Goal: Information Seeking & Learning: Learn about a topic

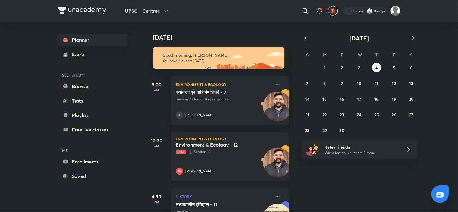
click at [199, 158] on div "Environment & Ecology - 12 Live Session 12 [PERSON_NAME][GEOGRAPHIC_DATA]" at bounding box center [223, 158] width 95 height 33
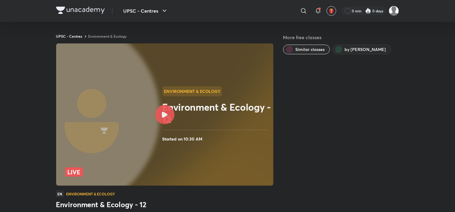
click at [61, 14] on div at bounding box center [80, 11] width 49 height 9
